Goal: Information Seeking & Learning: Learn about a topic

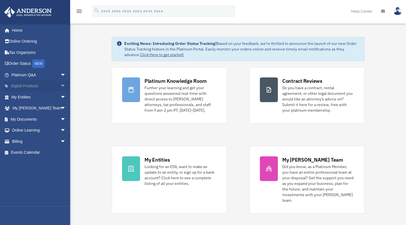
click at [60, 84] on span "arrow_drop_down" at bounding box center [65, 87] width 11 height 12
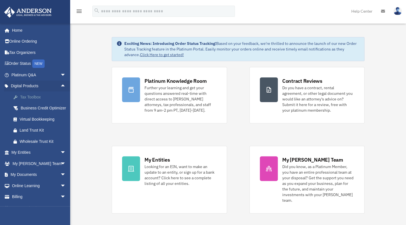
click at [29, 98] on div "Tax Toolbox" at bounding box center [44, 97] width 48 height 7
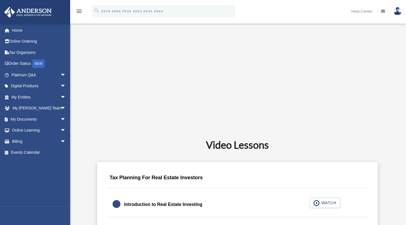
scroll to position [253, 0]
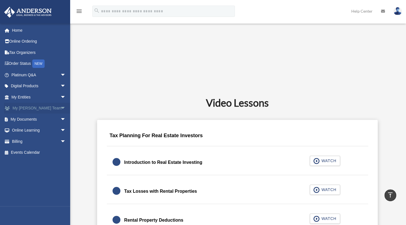
click at [60, 106] on span "arrow_drop_down" at bounding box center [65, 109] width 11 height 12
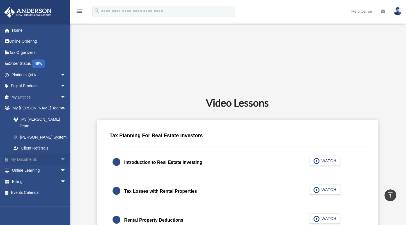
click at [60, 154] on span "arrow_drop_down" at bounding box center [65, 160] width 11 height 12
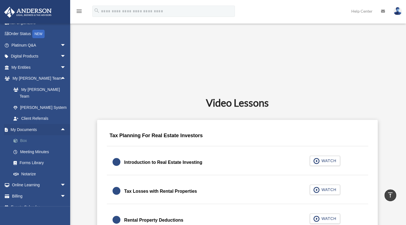
scroll to position [30, 0]
click at [60, 179] on span "arrow_drop_down" at bounding box center [65, 185] width 11 height 12
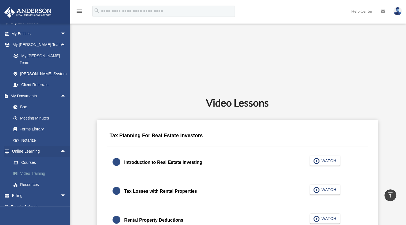
scroll to position [64, 0]
click at [60, 190] on span "arrow_drop_down" at bounding box center [65, 196] width 11 height 12
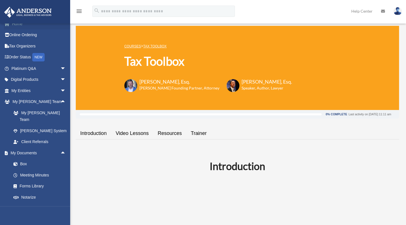
scroll to position [0, 0]
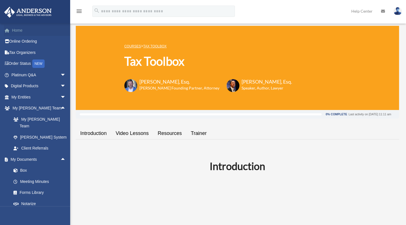
click at [11, 29] on span at bounding box center [10, 31] width 4 height 4
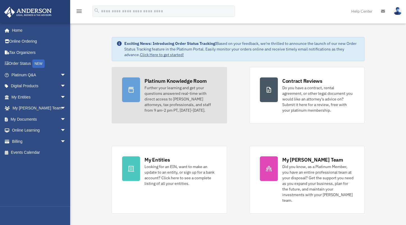
click at [171, 91] on div "Further your learning and get your questions answered real-time with direct acc…" at bounding box center [181, 99] width 72 height 28
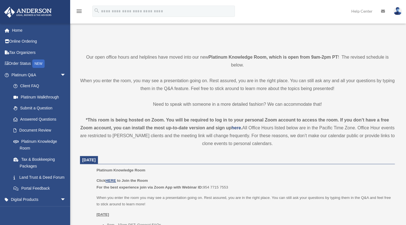
scroll to position [112, 0]
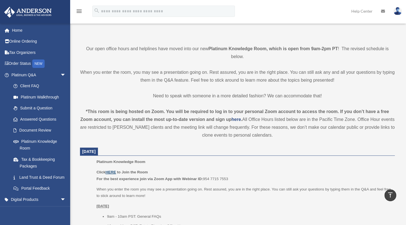
click at [109, 172] on u "HERE" at bounding box center [111, 172] width 10 height 4
click at [82, 200] on dd "Platinum Knowledge Room Click HERE to Join the Room For the best experience joi…" at bounding box center [237, 210] width 315 height 103
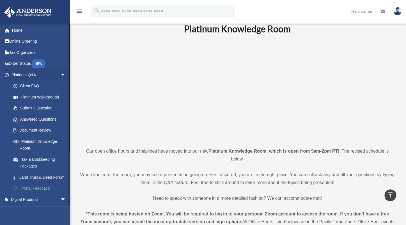
scroll to position [0, 0]
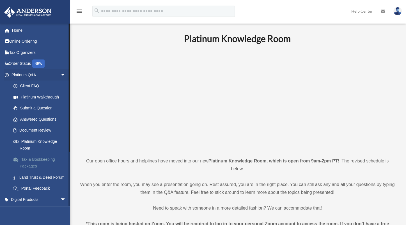
click at [48, 157] on link "Tax & Bookkeeping Packages" at bounding box center [41, 163] width 67 height 18
